Goal: Transaction & Acquisition: Purchase product/service

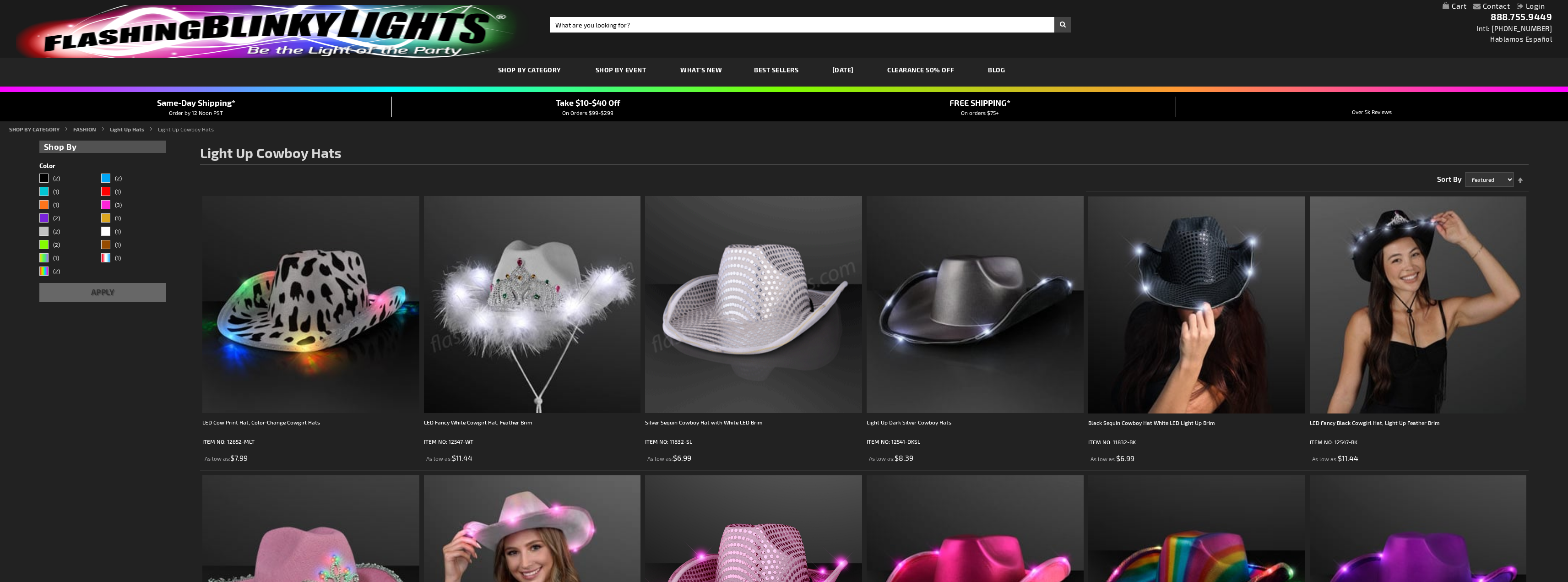
click at [766, 308] on img at bounding box center [753, 304] width 217 height 217
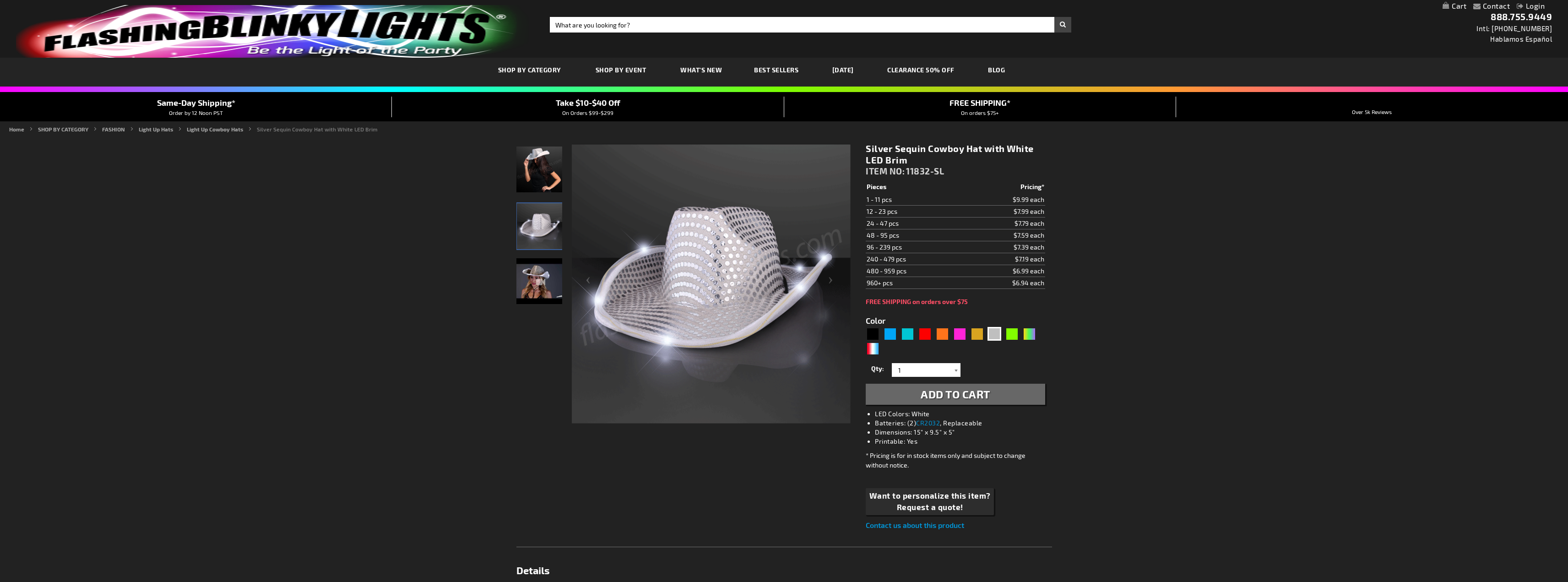
click at [952, 369] on div at bounding box center [955, 370] width 9 height 13
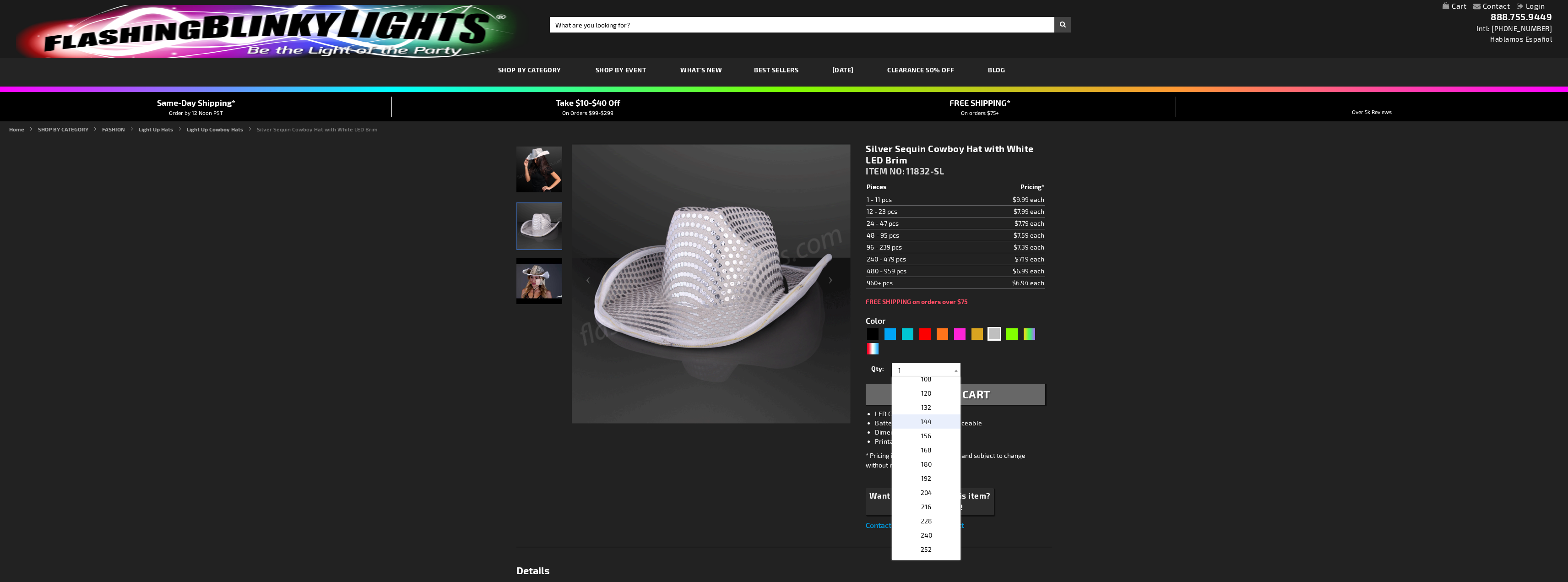
scroll to position [138, 0]
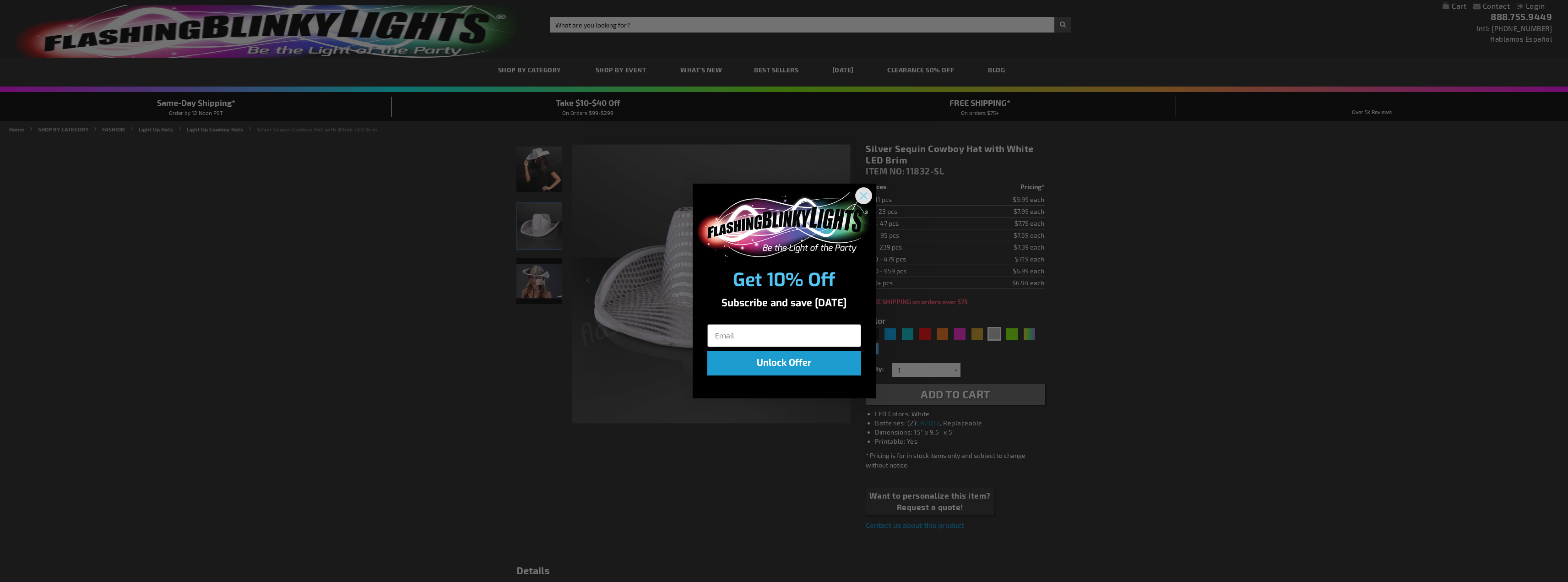
click at [867, 194] on circle "Close dialog" at bounding box center [863, 196] width 15 height 15
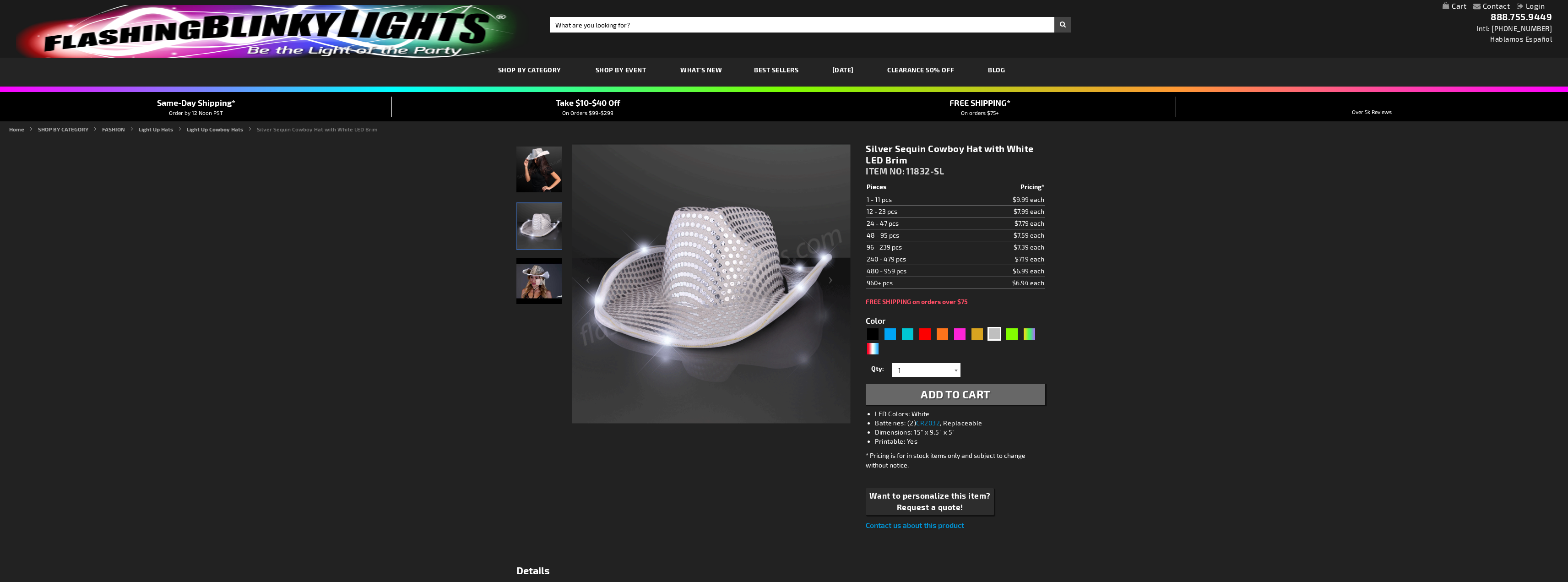
click at [954, 369] on div at bounding box center [955, 370] width 9 height 13
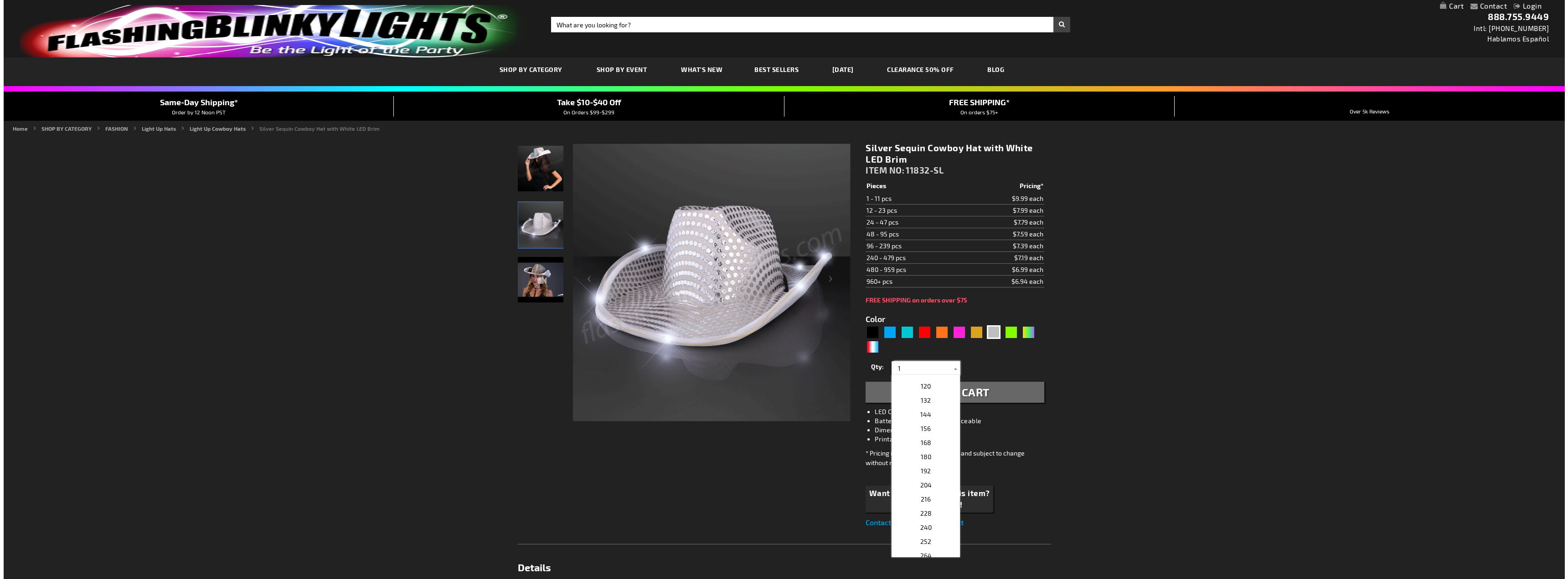
scroll to position [227, 0]
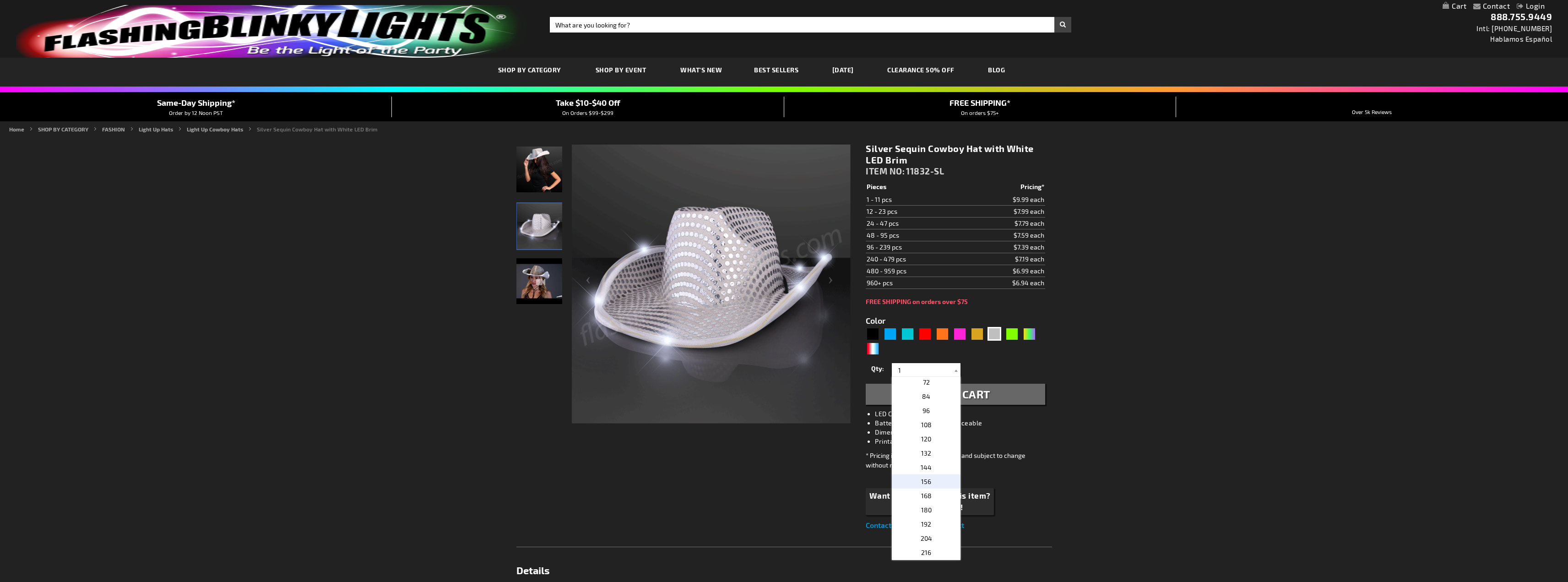
click at [935, 481] on p "156" at bounding box center [926, 481] width 68 height 14
type input "156"
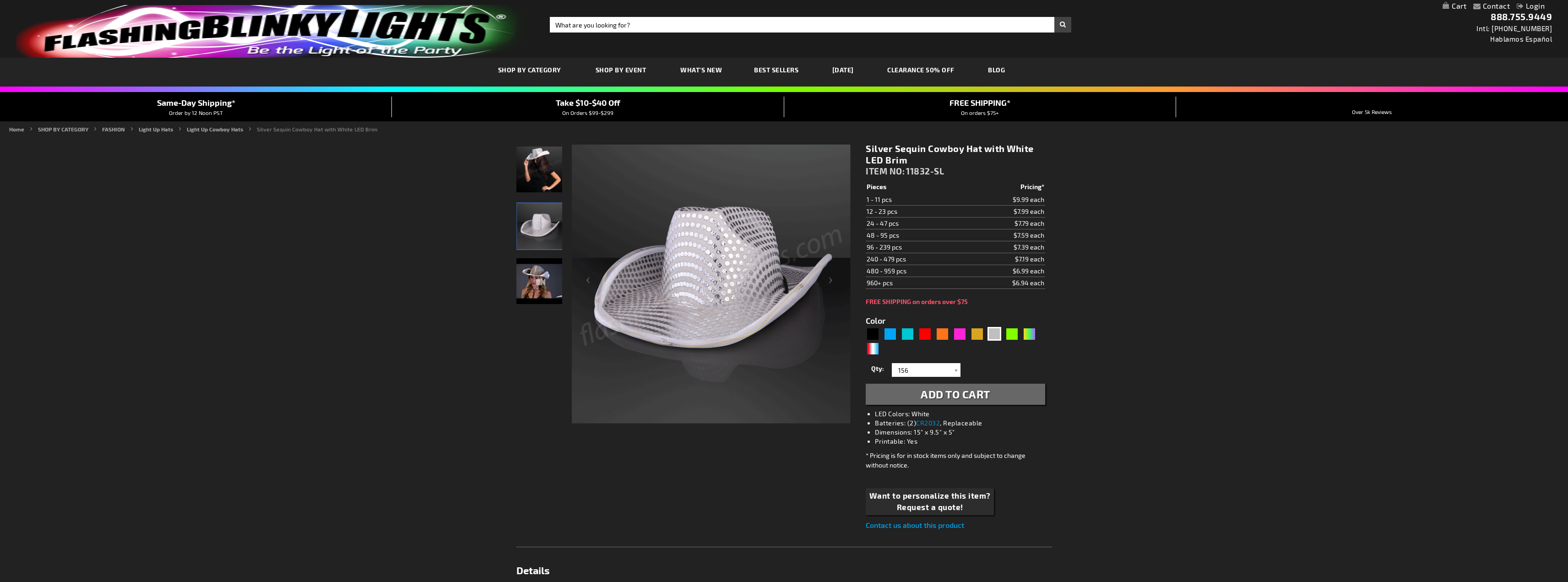
click at [1122, 336] on div "Contact Compare Products Login Skip to Content My Cart My Cart Close You have n…" at bounding box center [784, 584] width 1568 height 1168
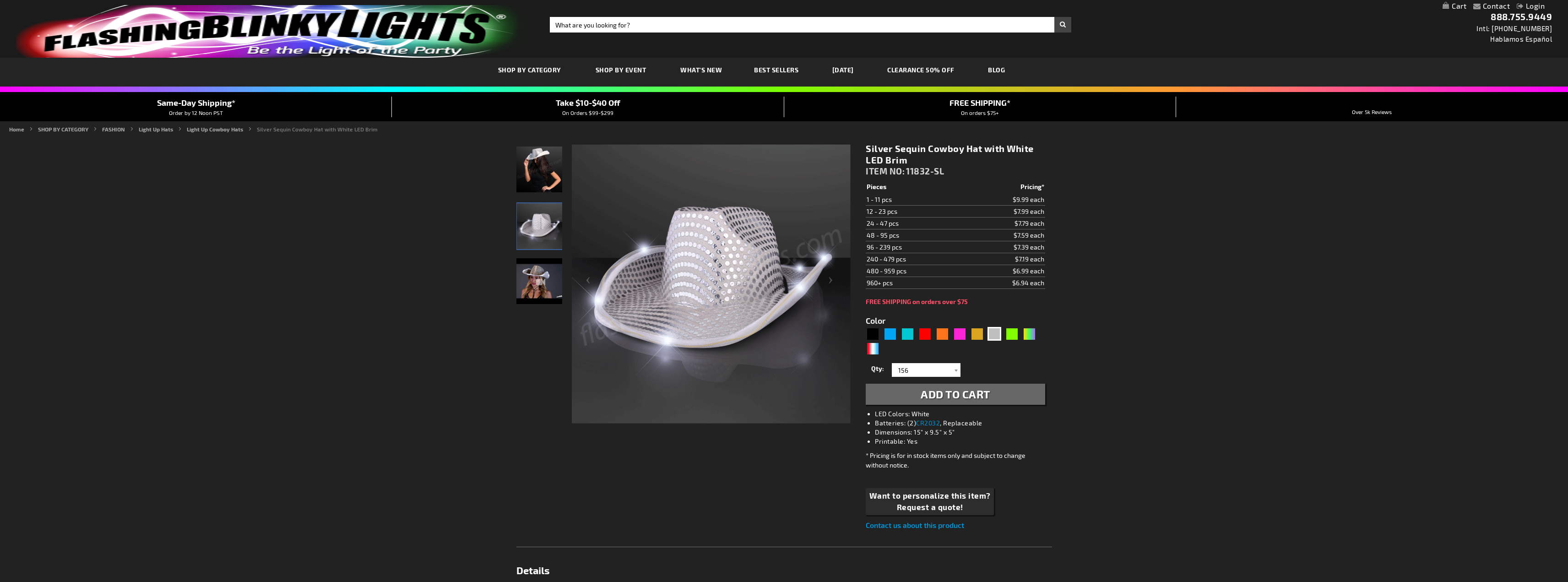
click at [974, 394] on span "Add to Cart" at bounding box center [955, 394] width 70 height 13
